Goal: Task Accomplishment & Management: Manage account settings

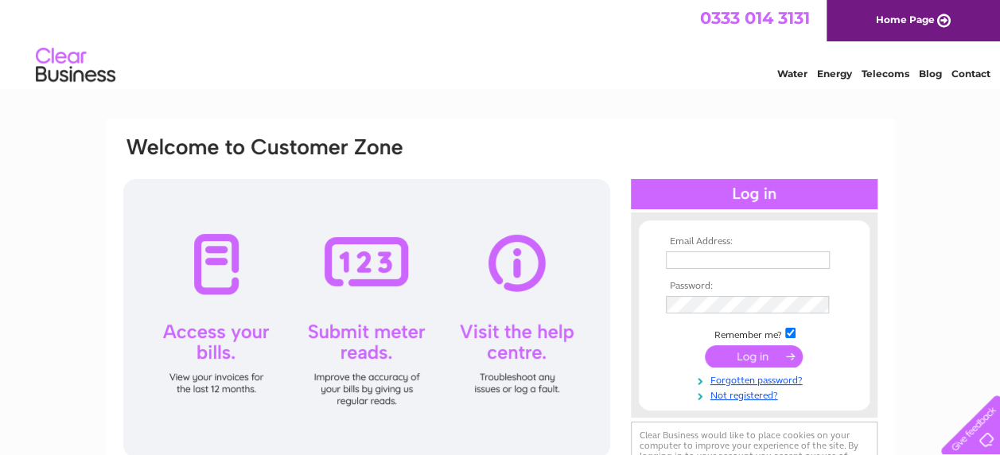
type input "oxleazefarm@outlook.com"
click at [773, 353] on input "submit" at bounding box center [754, 356] width 98 height 22
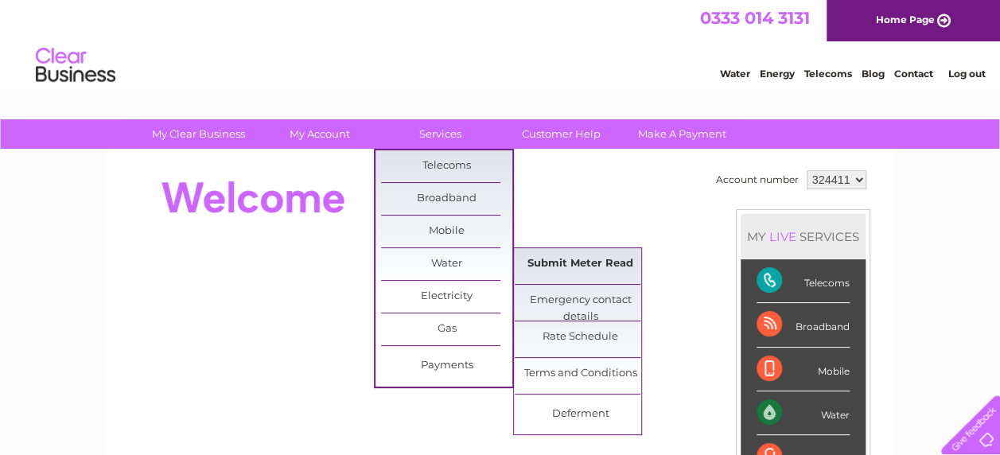
click at [567, 265] on link "Submit Meter Read" at bounding box center [579, 264] width 131 height 32
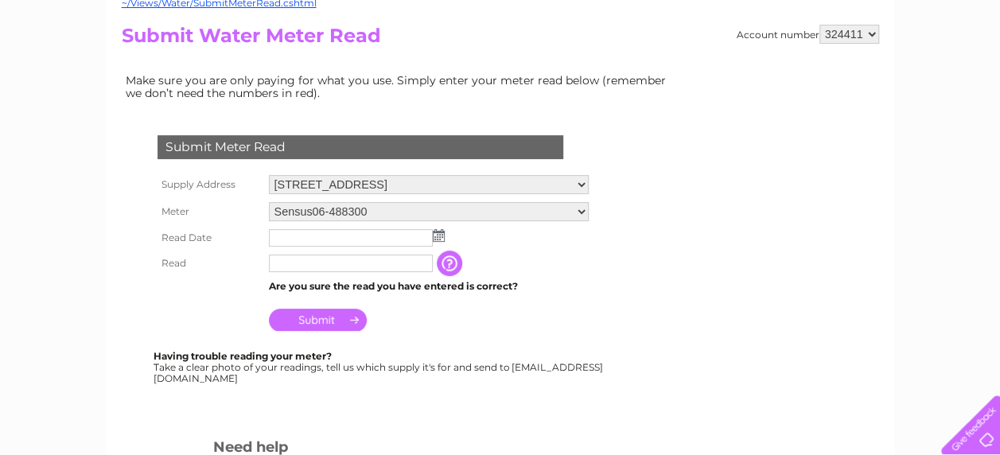
scroll to position [172, 0]
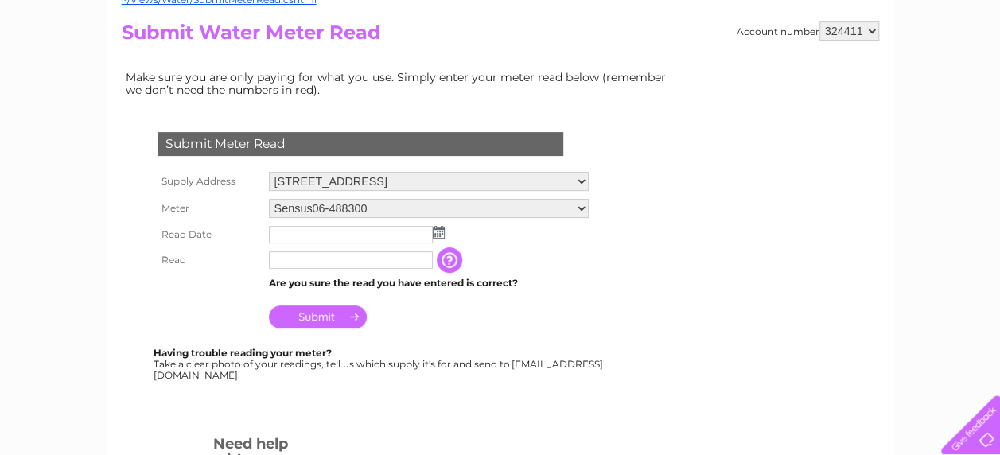
click at [436, 232] on img at bounding box center [439, 232] width 12 height 13
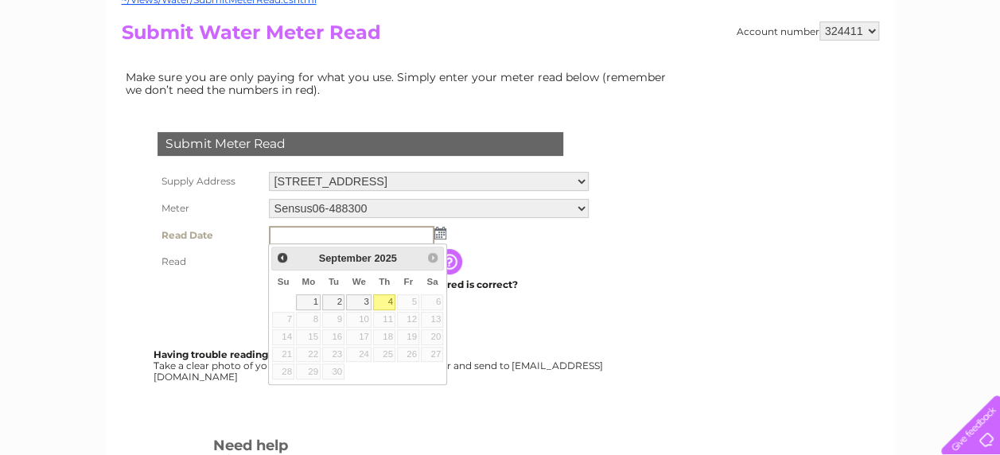
click at [387, 297] on link "4" at bounding box center [384, 302] width 22 height 16
type input "2025/09/04"
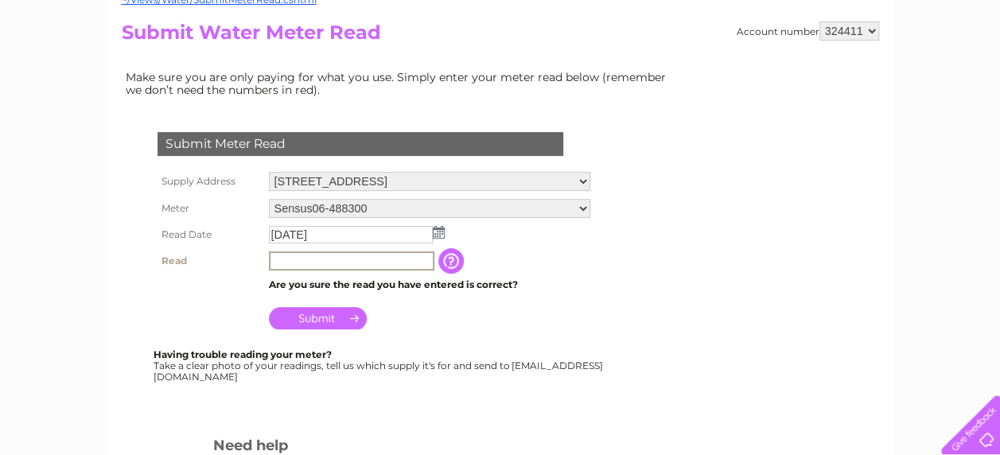
click at [302, 258] on input "text" at bounding box center [351, 260] width 165 height 19
type input "0"
type input "15633"
click at [344, 318] on input "Submit" at bounding box center [318, 316] width 98 height 22
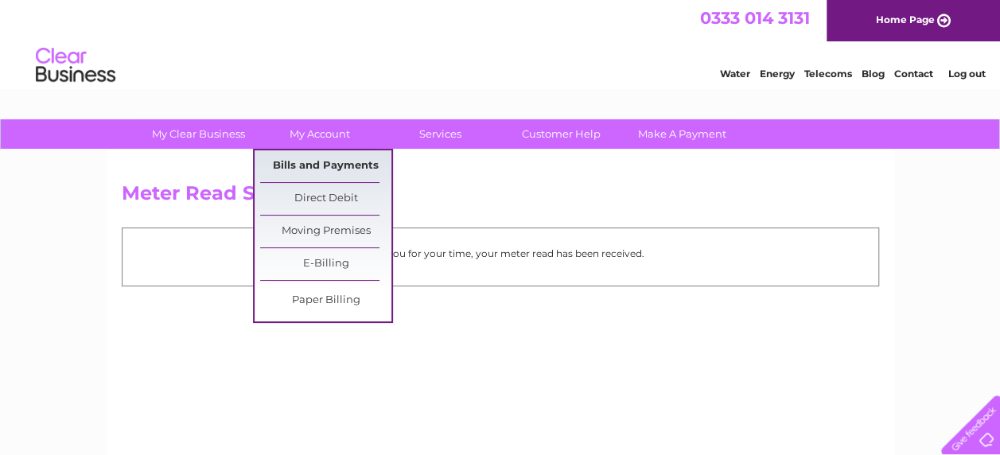
click at [344, 160] on link "Bills and Payments" at bounding box center [325, 166] width 131 height 32
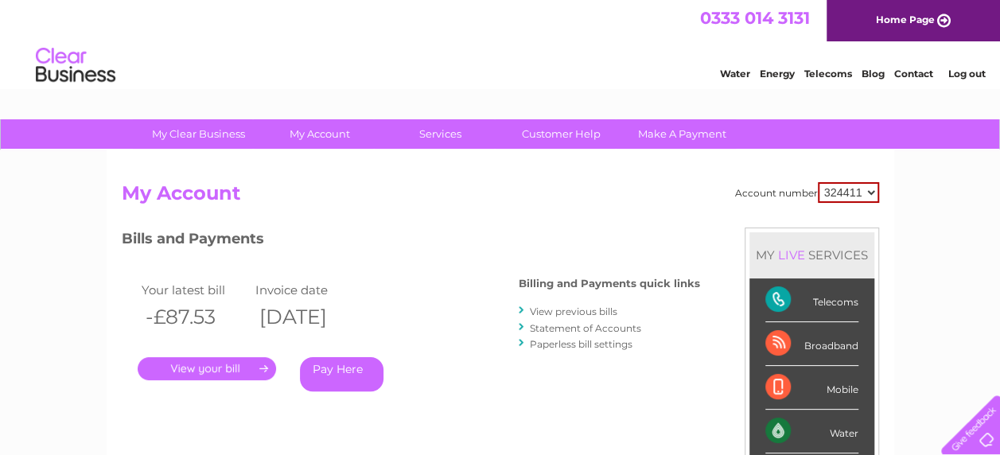
click at [261, 367] on link "." at bounding box center [207, 368] width 138 height 23
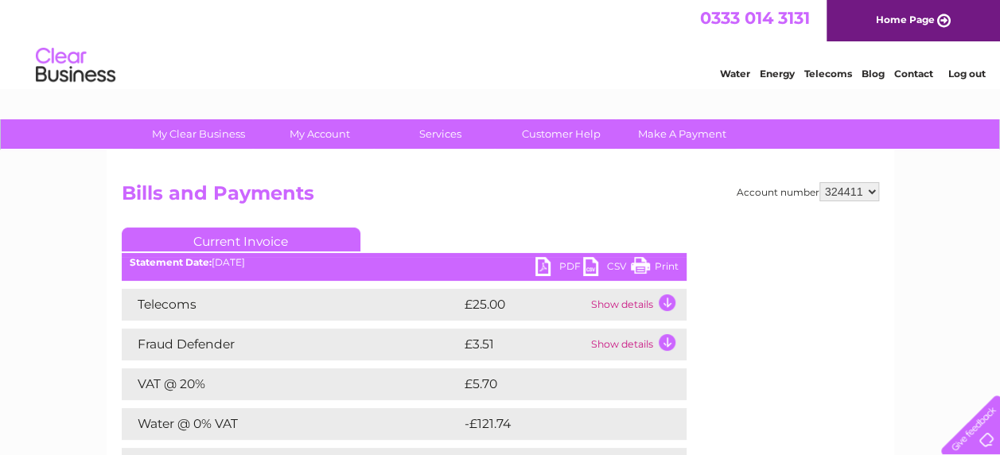
click at [546, 263] on link "PDF" at bounding box center [559, 268] width 48 height 23
click at [548, 264] on link "PDF" at bounding box center [559, 268] width 48 height 23
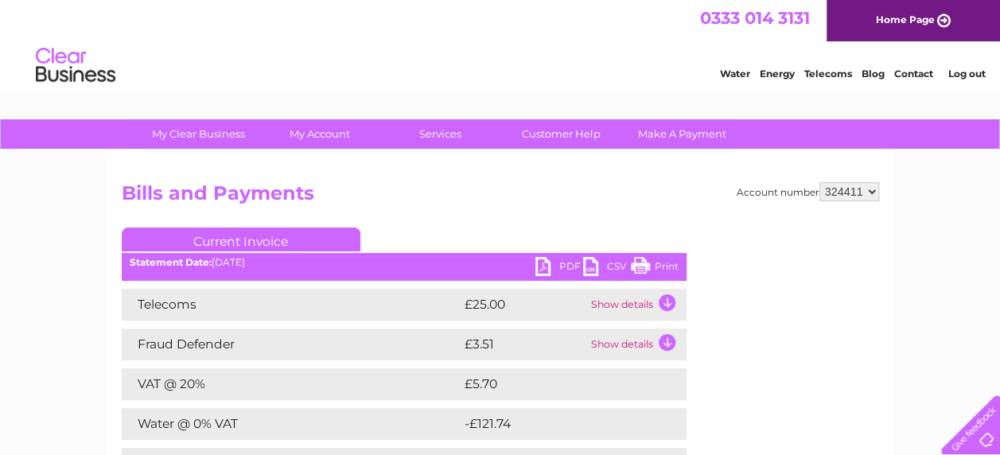
click at [548, 264] on link "PDF" at bounding box center [559, 268] width 48 height 23
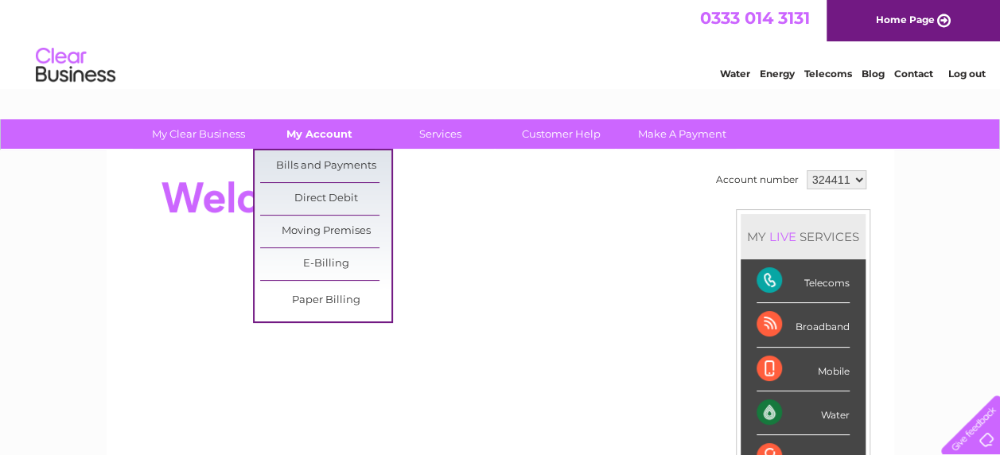
click at [312, 141] on link "My Account" at bounding box center [319, 133] width 131 height 29
click at [320, 163] on link "Bills and Payments" at bounding box center [325, 166] width 131 height 32
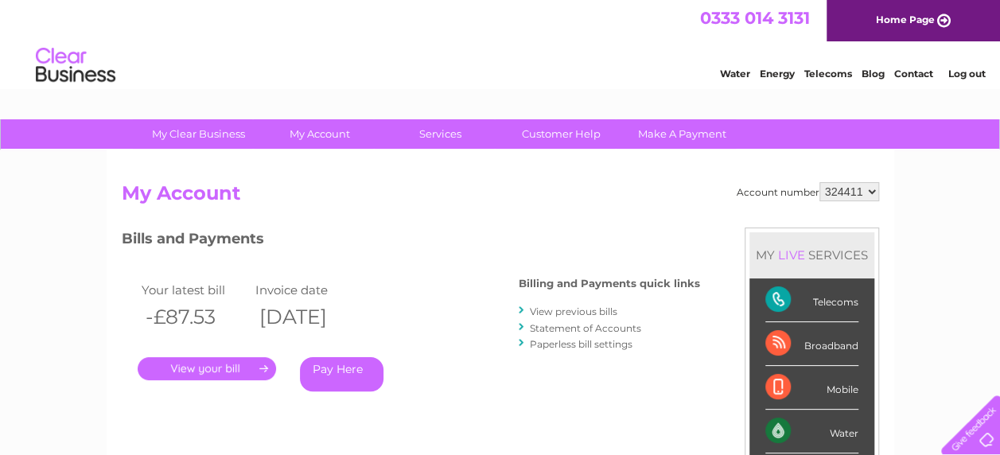
click at [264, 367] on link "." at bounding box center [207, 368] width 138 height 23
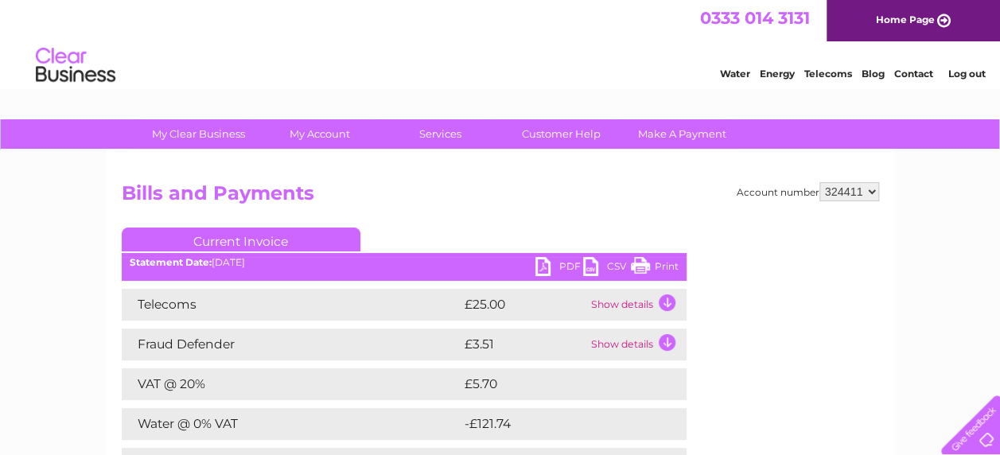
click at [536, 270] on link "PDF" at bounding box center [559, 268] width 48 height 23
click at [530, 269] on div "PDF CSV Print Statement Date: [DATE]" at bounding box center [404, 269] width 565 height 24
click at [541, 266] on link "PDF" at bounding box center [559, 268] width 48 height 23
click at [549, 263] on link "PDF" at bounding box center [559, 268] width 48 height 23
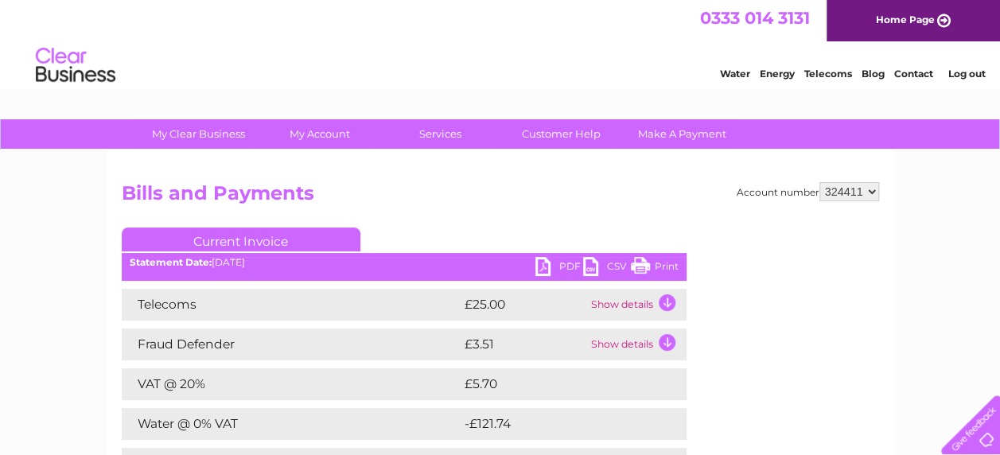
click at [549, 263] on link "PDF" at bounding box center [559, 268] width 48 height 23
drag, startPoint x: 550, startPoint y: 253, endPoint x: 479, endPoint y: 204, distance: 86.9
click at [479, 204] on h2 "Bills and Payments" at bounding box center [500, 197] width 757 height 30
click at [542, 267] on link "PDF" at bounding box center [559, 268] width 48 height 23
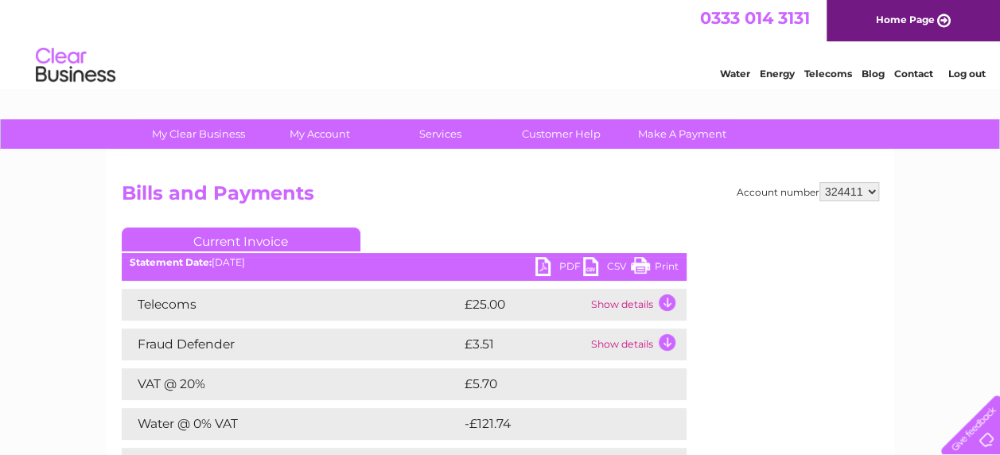
click at [534, 268] on div "PDF CSV Print Statement Date: 11/08/2025" at bounding box center [404, 269] width 565 height 24
click at [540, 266] on link "PDF" at bounding box center [559, 268] width 48 height 23
click at [536, 266] on link "PDF" at bounding box center [559, 268] width 48 height 23
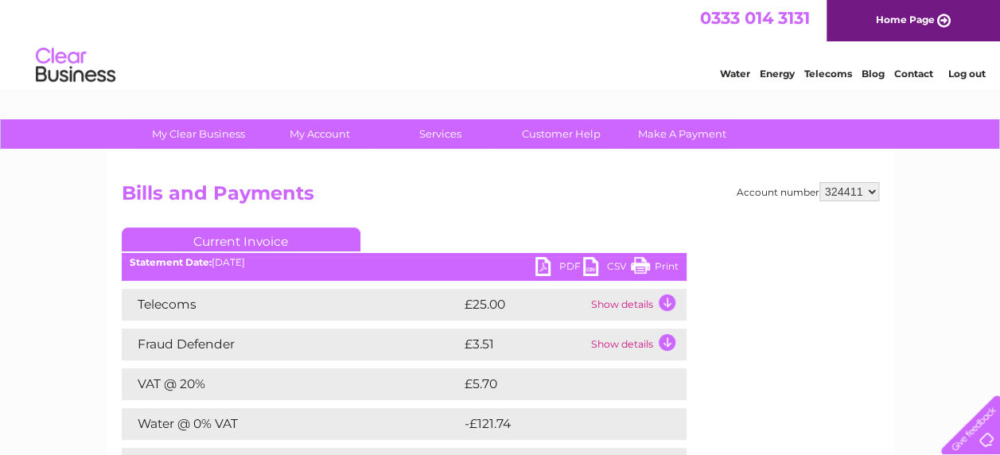
click at [536, 266] on link "PDF" at bounding box center [559, 268] width 48 height 23
